Goal: Transaction & Acquisition: Purchase product/service

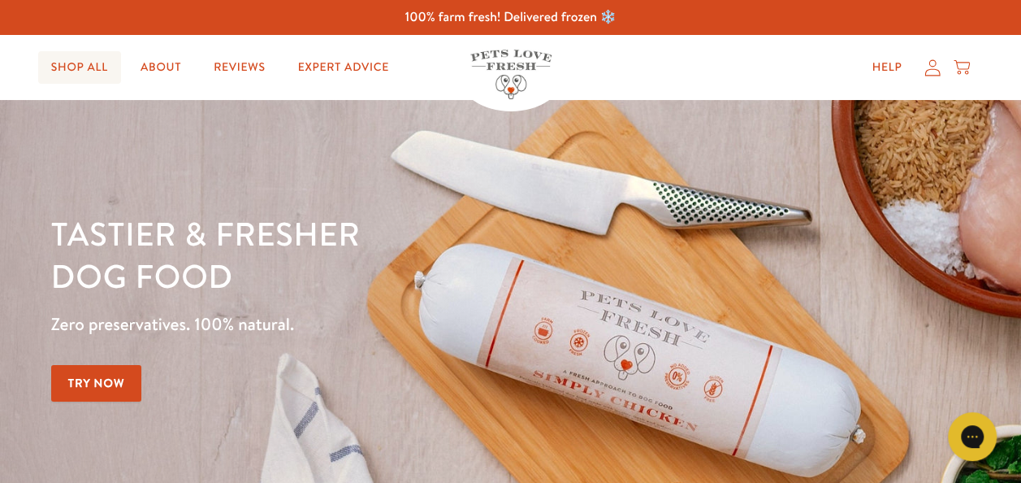
click at [91, 54] on link "Shop All" at bounding box center [79, 67] width 83 height 32
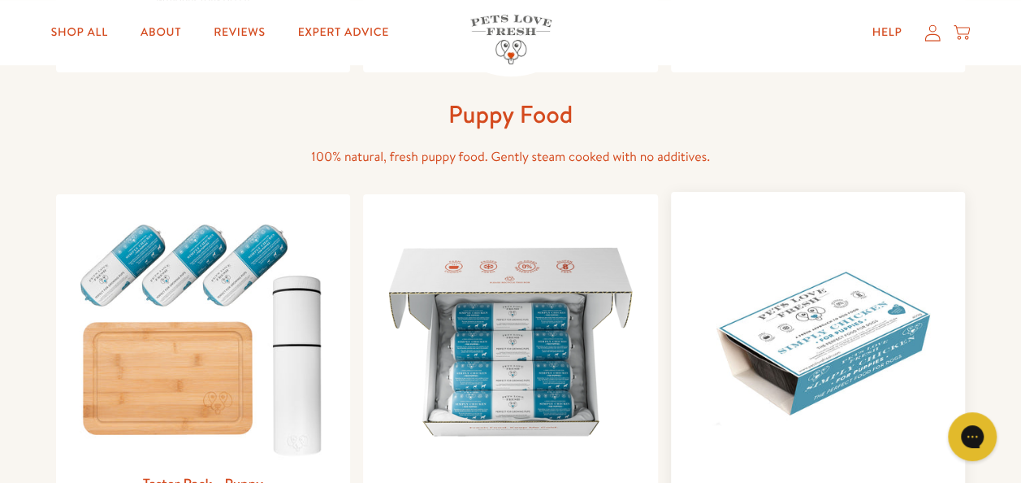
scroll to position [731, 0]
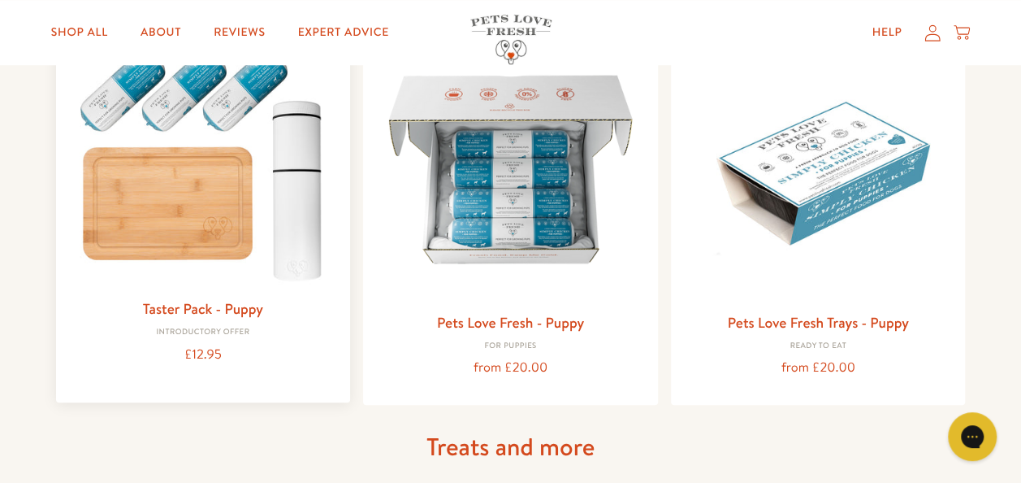
click at [174, 207] on img at bounding box center [203, 161] width 269 height 258
